Goal: Check status

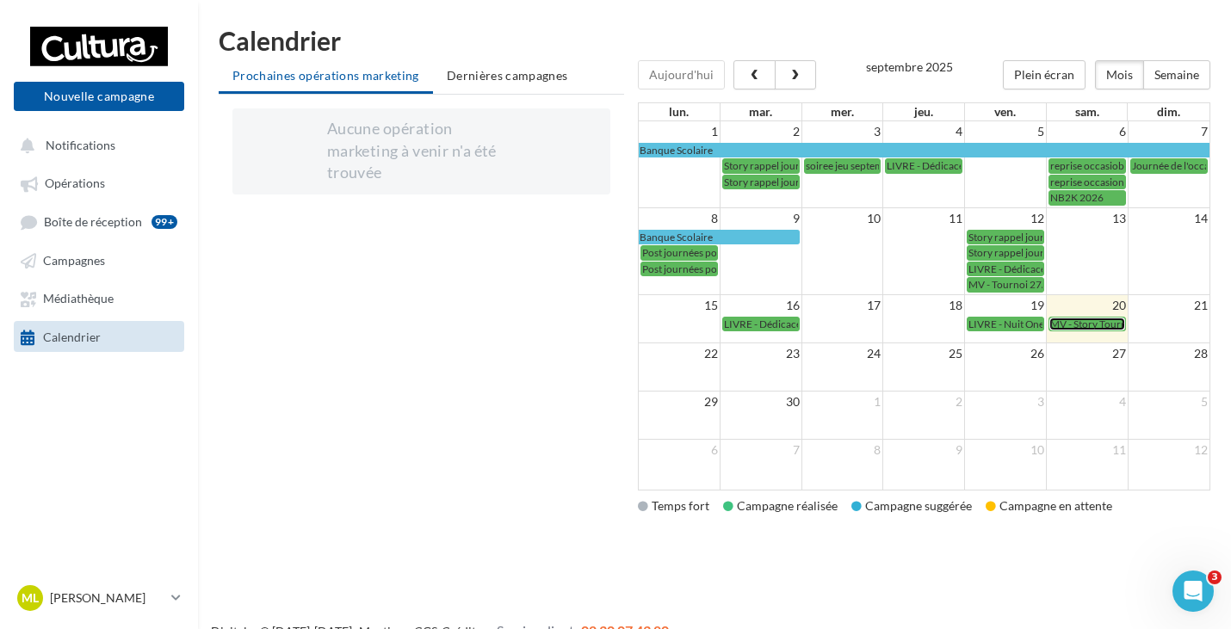
click at [1076, 322] on span "MV - Story Tournoi Rappel" at bounding box center [1109, 324] width 119 height 13
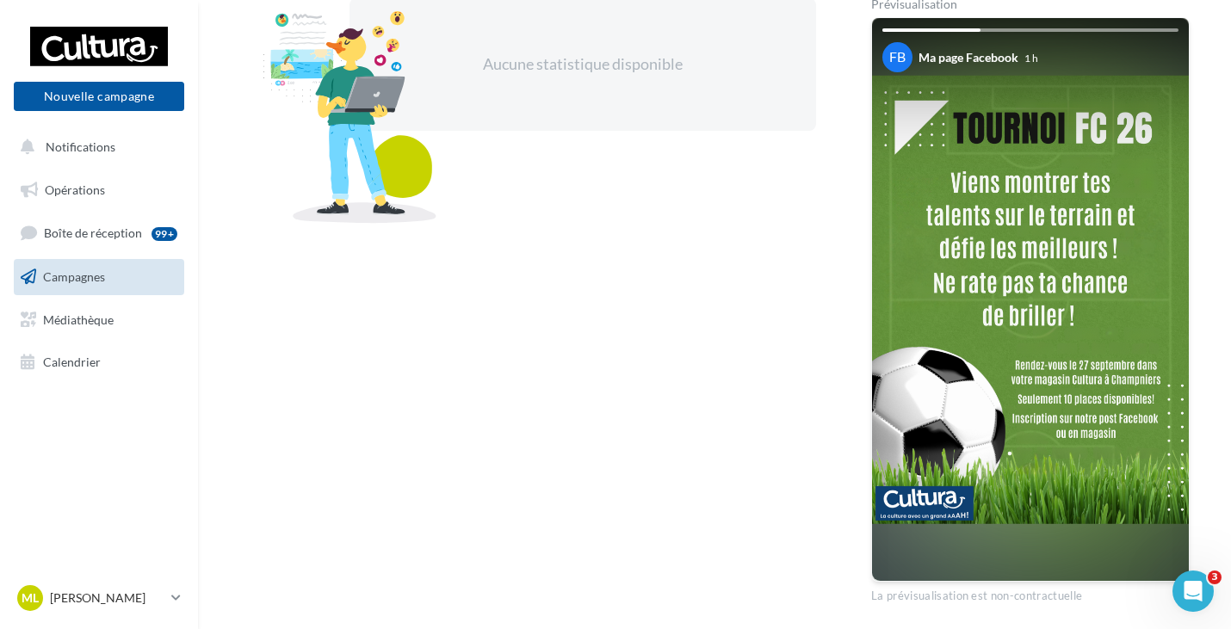
scroll to position [344, 0]
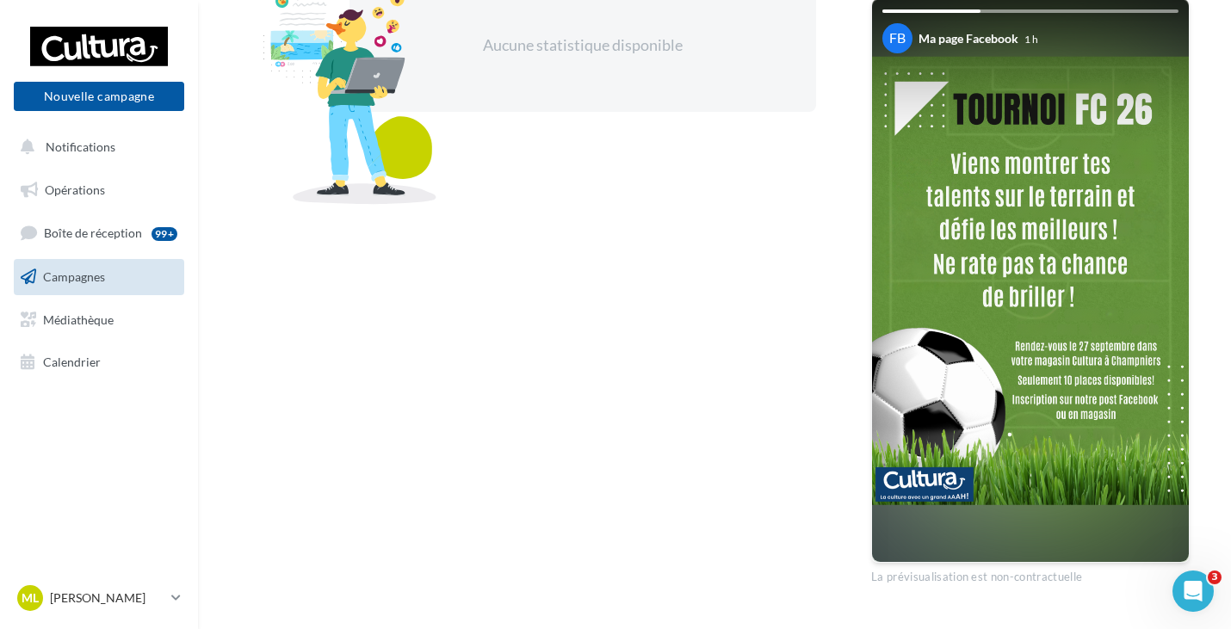
click at [1037, 229] on img at bounding box center [1030, 281] width 317 height 449
